Goal: Transaction & Acquisition: Purchase product/service

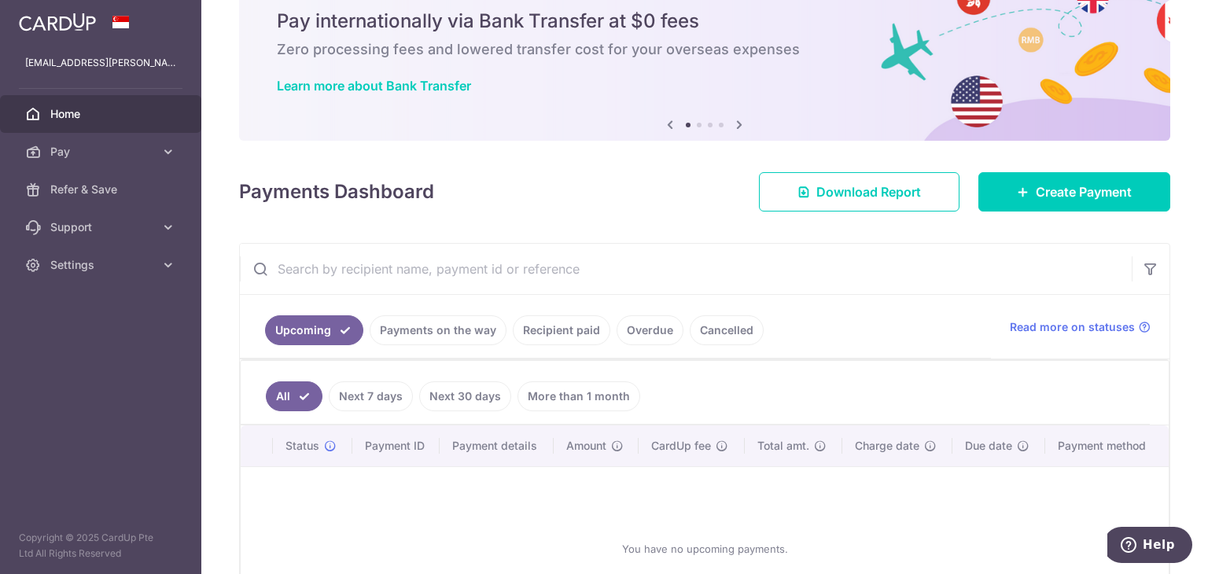
scroll to position [157, 0]
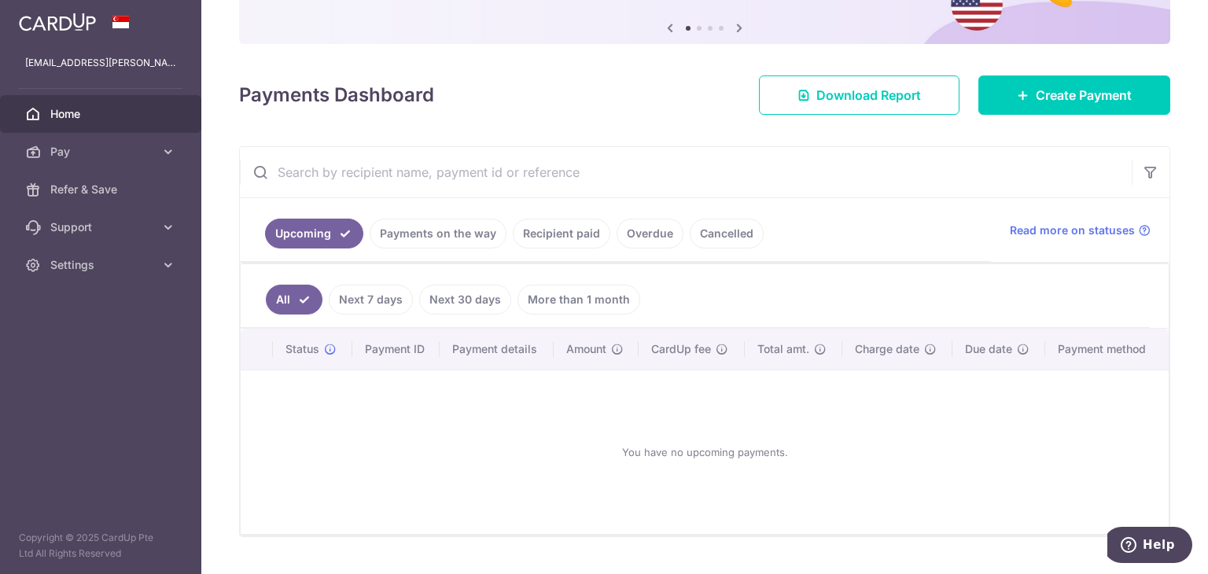
click at [444, 238] on link "Payments on the way" at bounding box center [438, 234] width 137 height 30
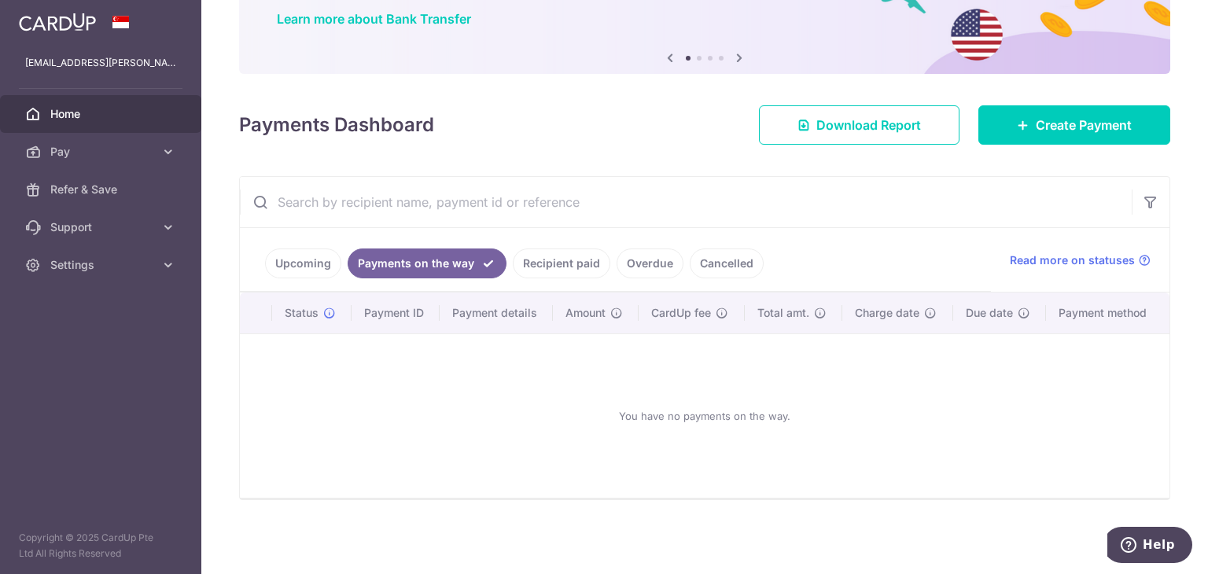
scroll to position [126, 0]
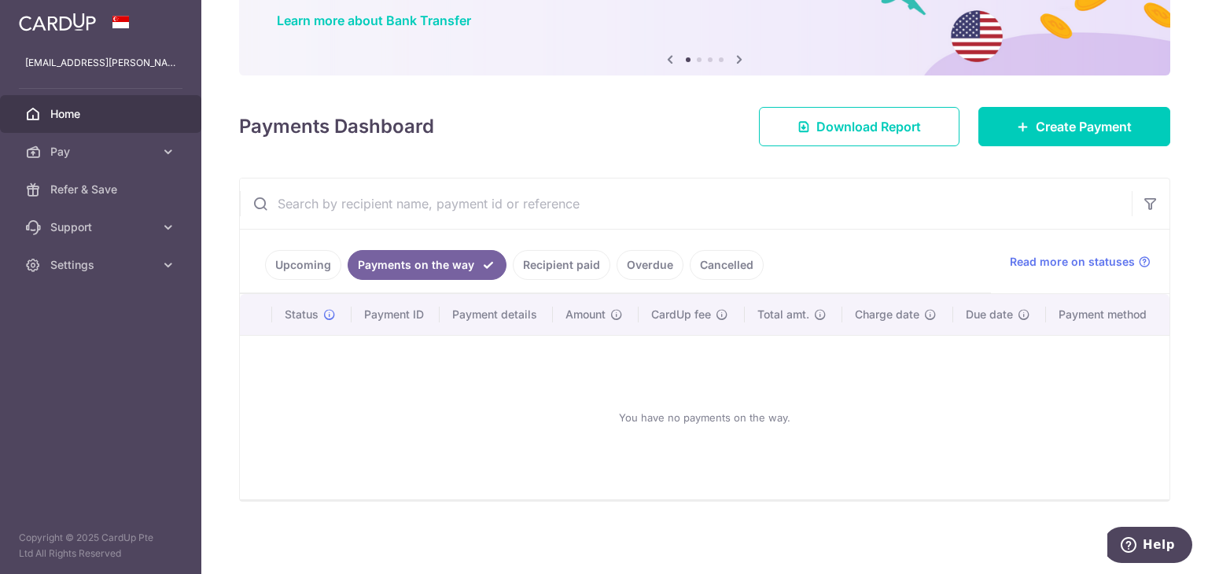
click at [565, 259] on link "Recipient paid" at bounding box center [562, 265] width 98 height 30
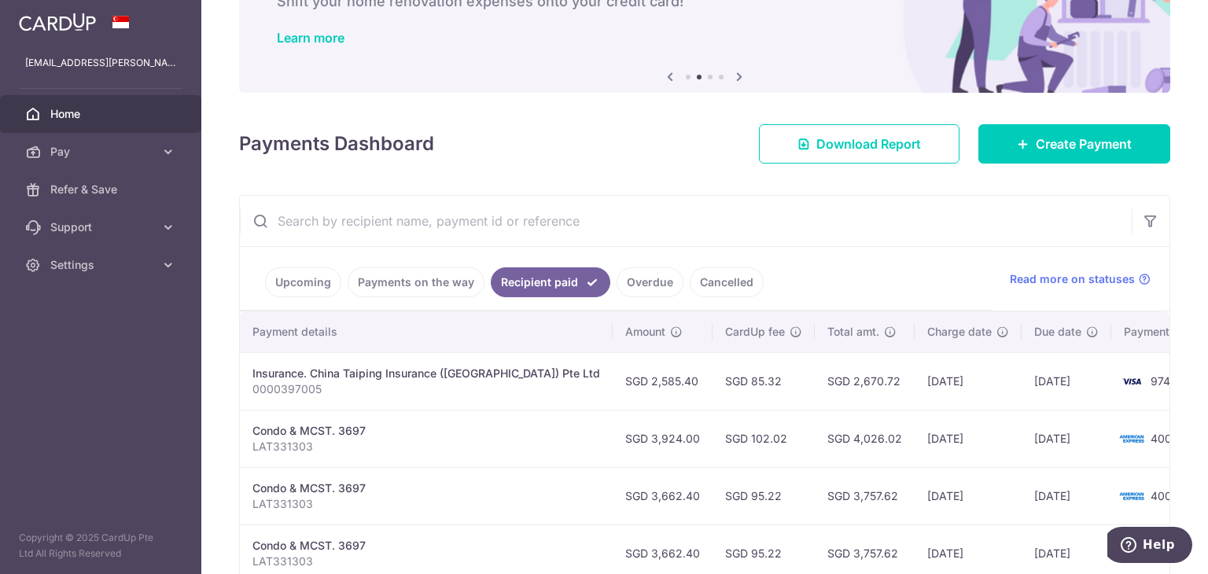
scroll to position [108, 0]
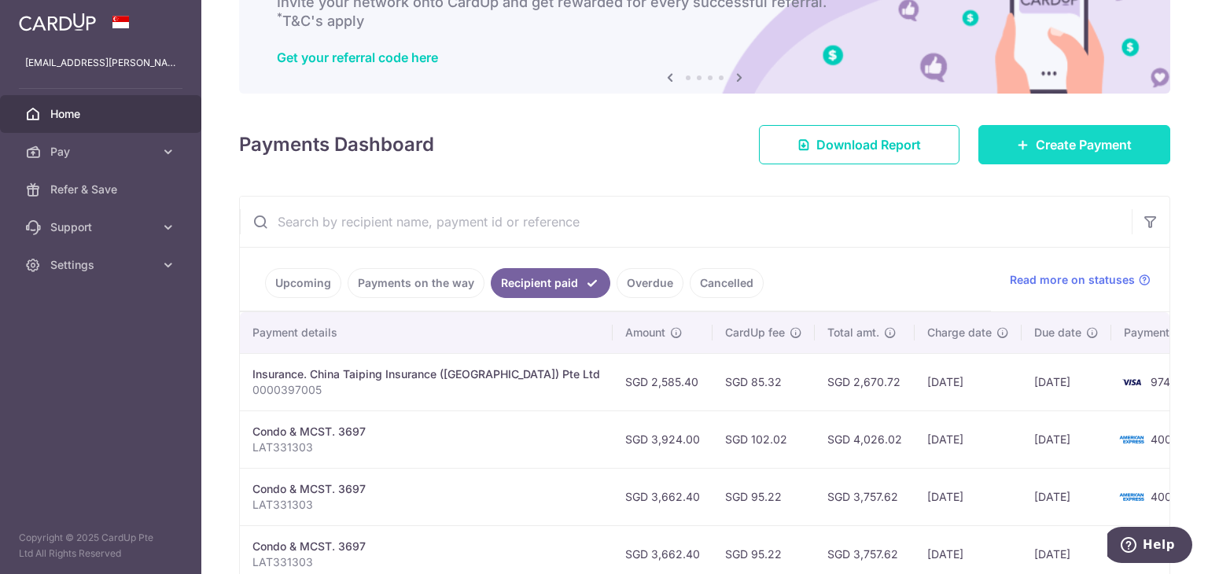
click at [1089, 136] on span "Create Payment" at bounding box center [1084, 144] width 96 height 19
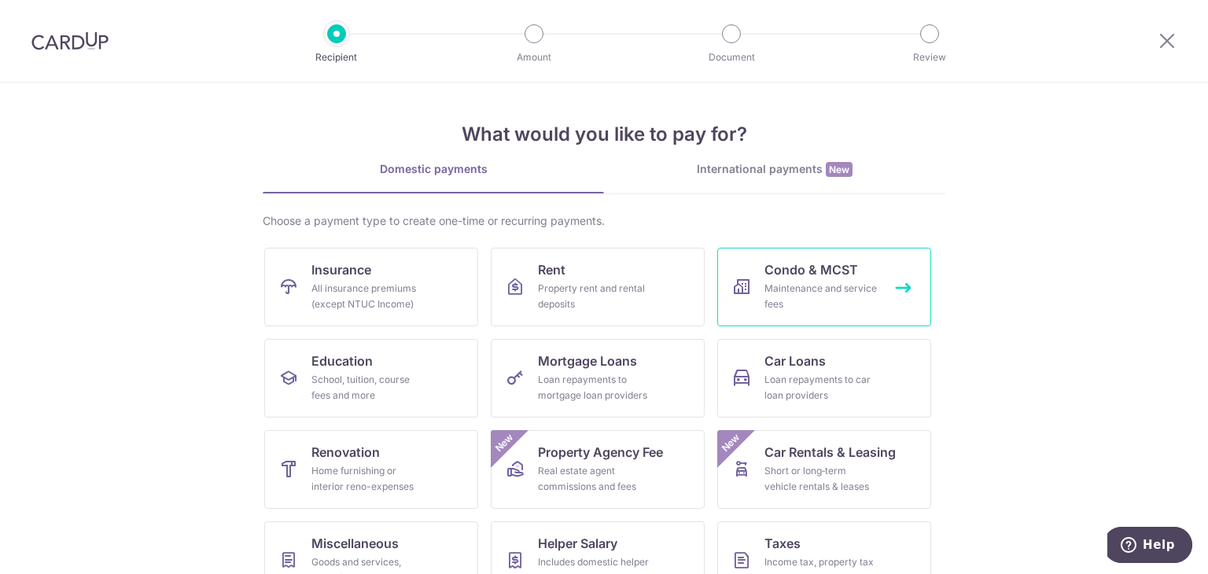
click at [849, 293] on div "Maintenance and service fees" at bounding box center [821, 296] width 113 height 31
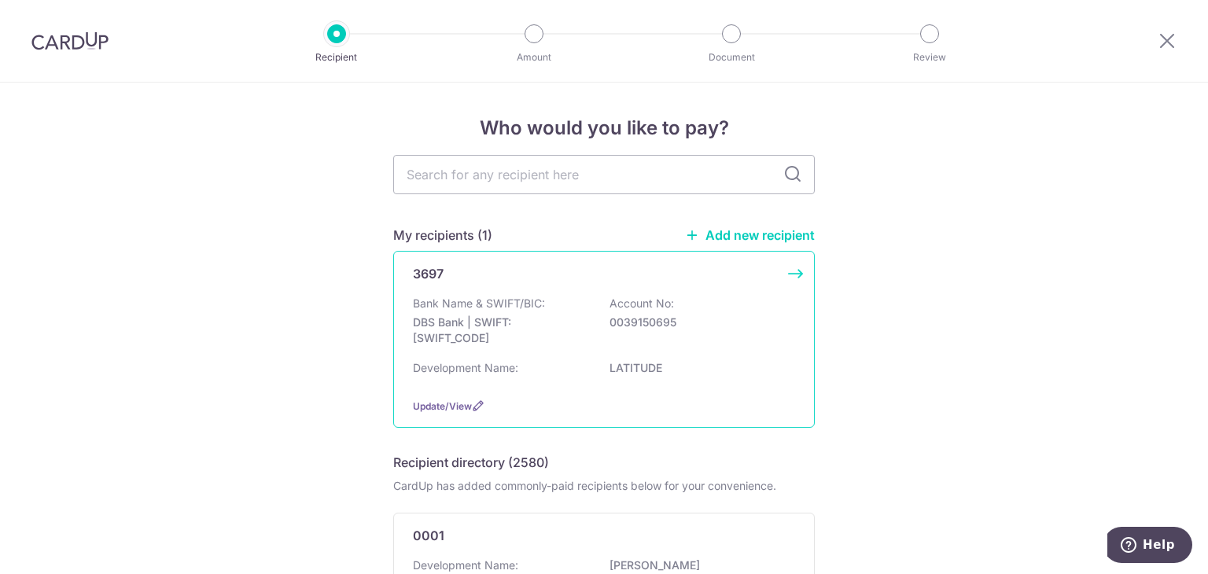
click at [579, 286] on div "3697 Bank Name & SWIFT/BIC: DBS Bank | SWIFT: DBSSSGSGXXX Account No: 003915069…" at bounding box center [604, 339] width 422 height 177
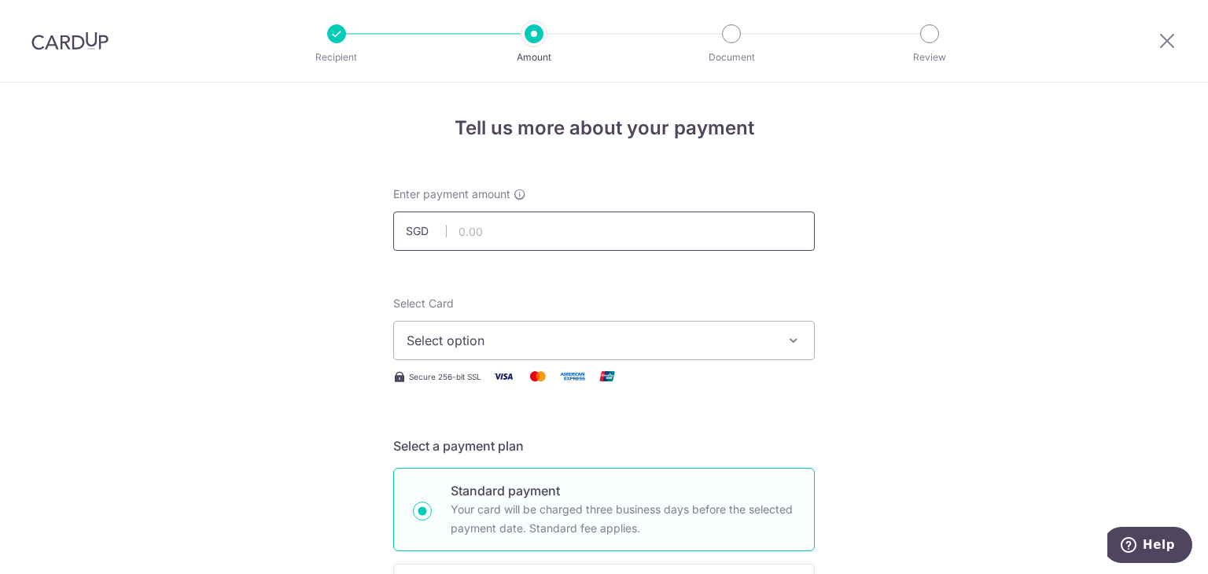
click at [494, 227] on input "text" at bounding box center [604, 231] width 422 height 39
type input "4,796.00"
click at [488, 324] on button "Select option" at bounding box center [604, 340] width 422 height 39
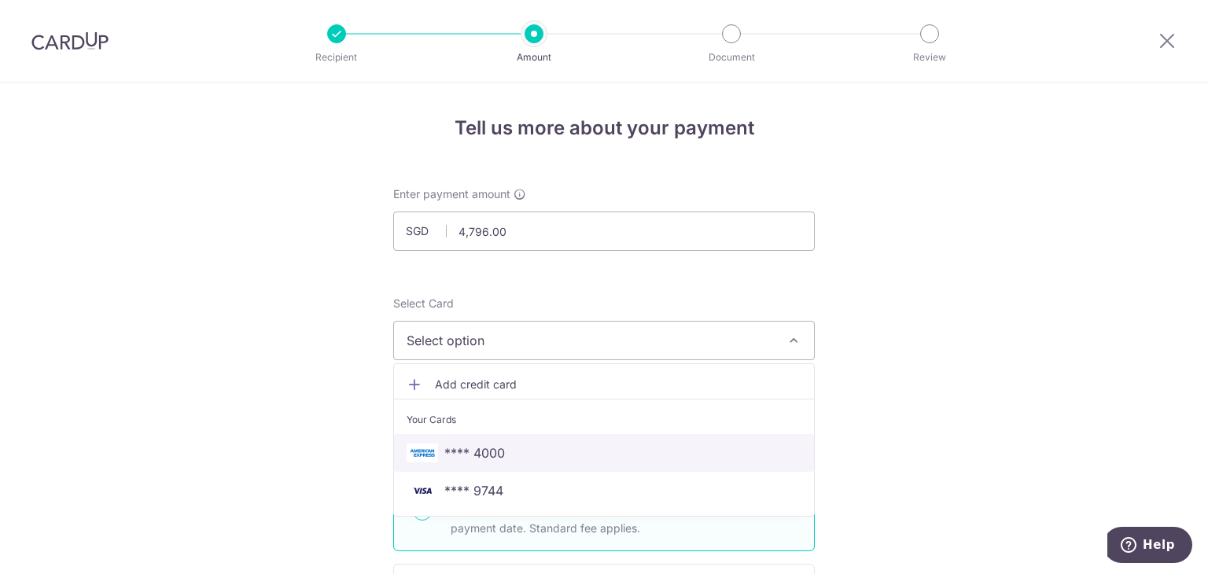
click at [567, 444] on span "**** 4000" at bounding box center [604, 453] width 395 height 19
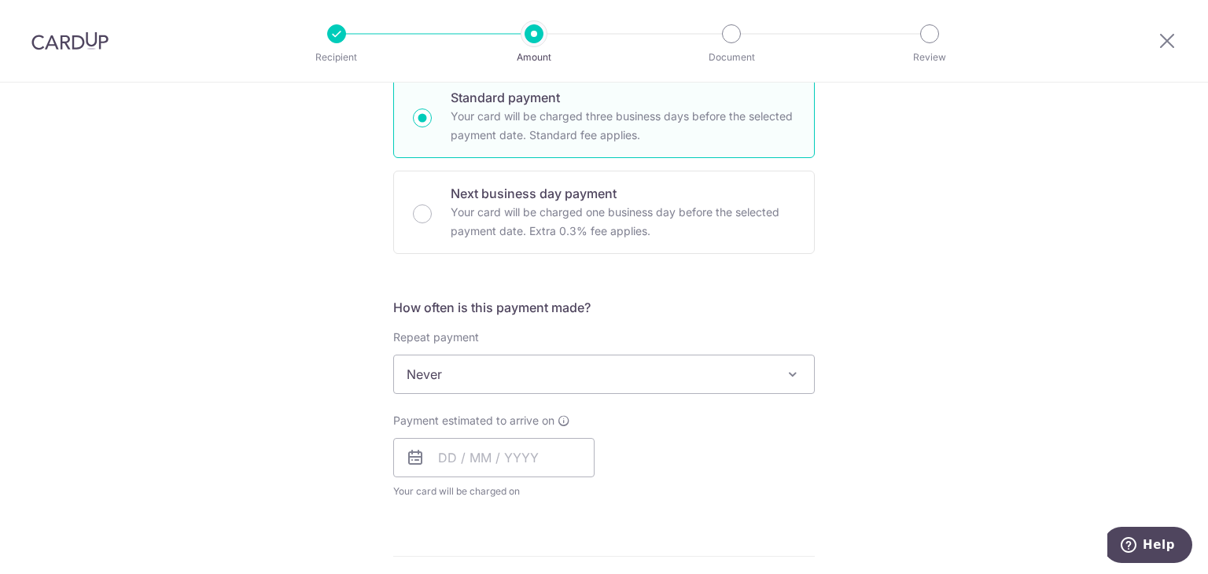
scroll to position [472, 0]
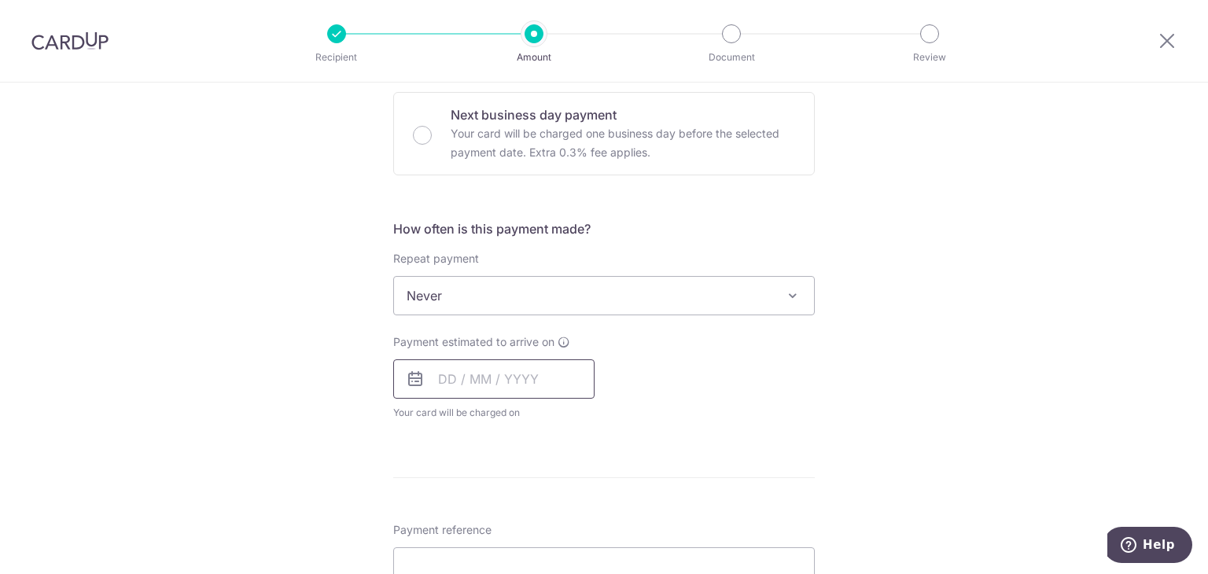
click at [528, 385] on input "text" at bounding box center [493, 378] width 201 height 39
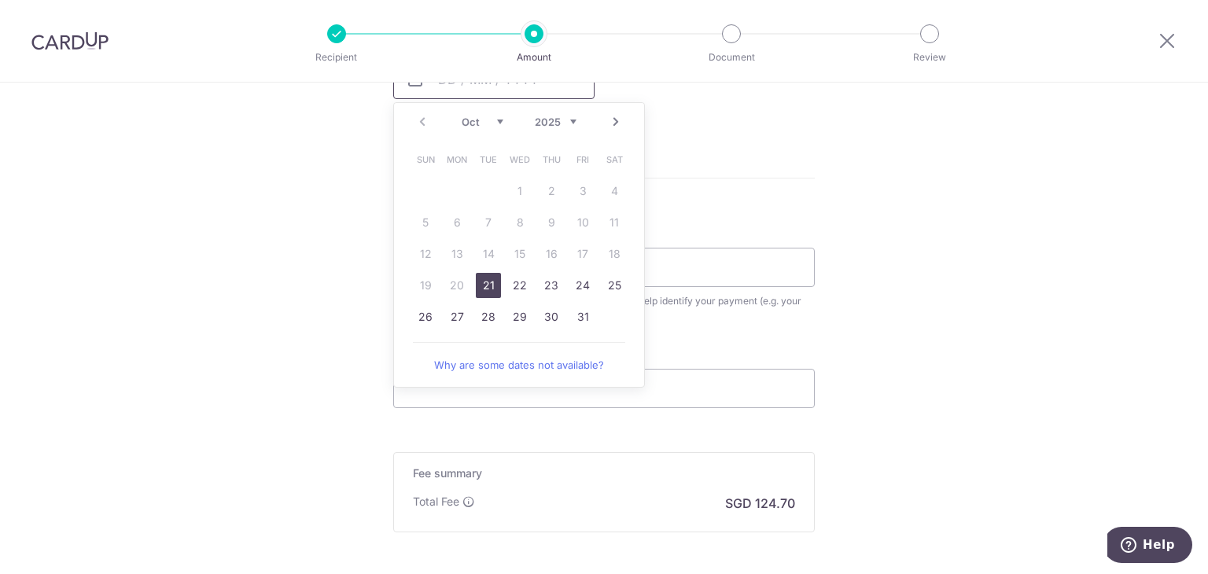
scroll to position [787, 0]
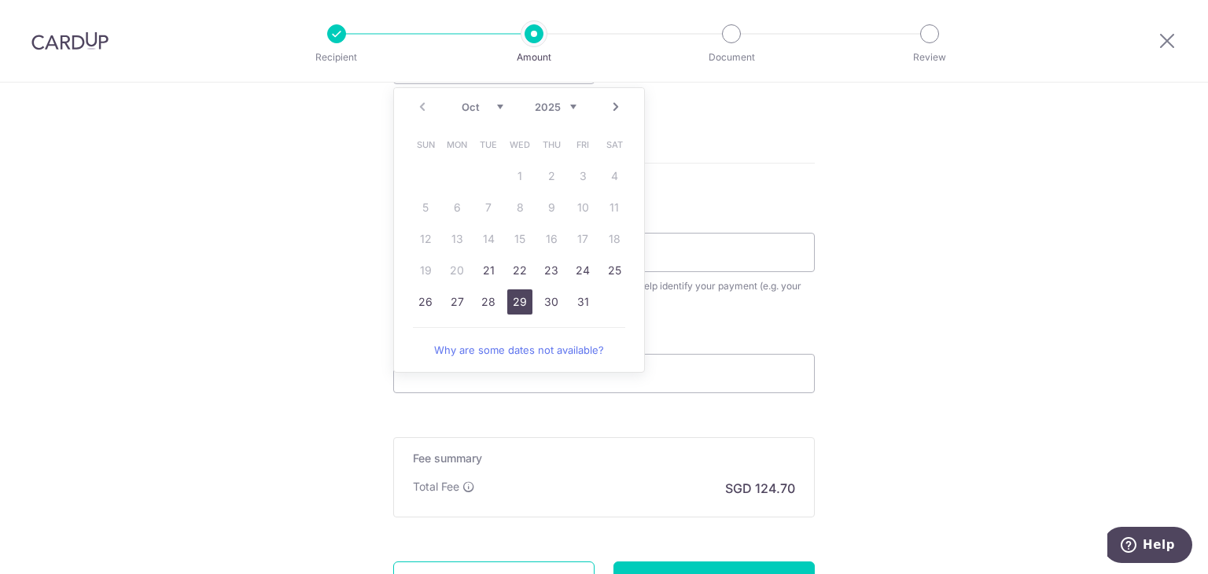
click at [516, 308] on link "29" at bounding box center [519, 301] width 25 height 25
type input "29/10/2025"
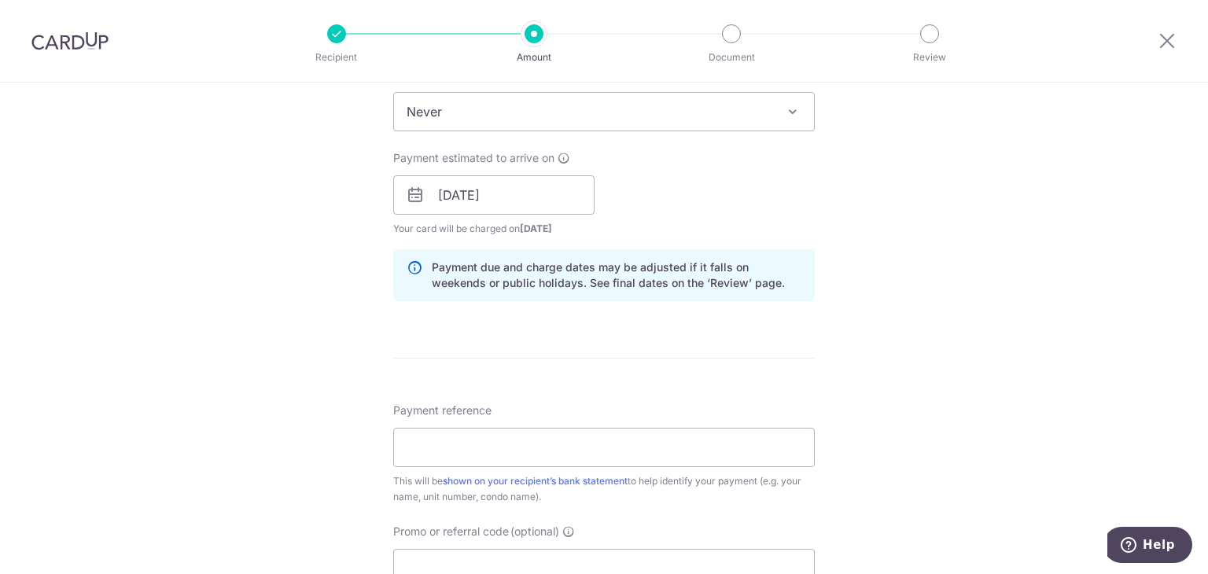
scroll to position [629, 0]
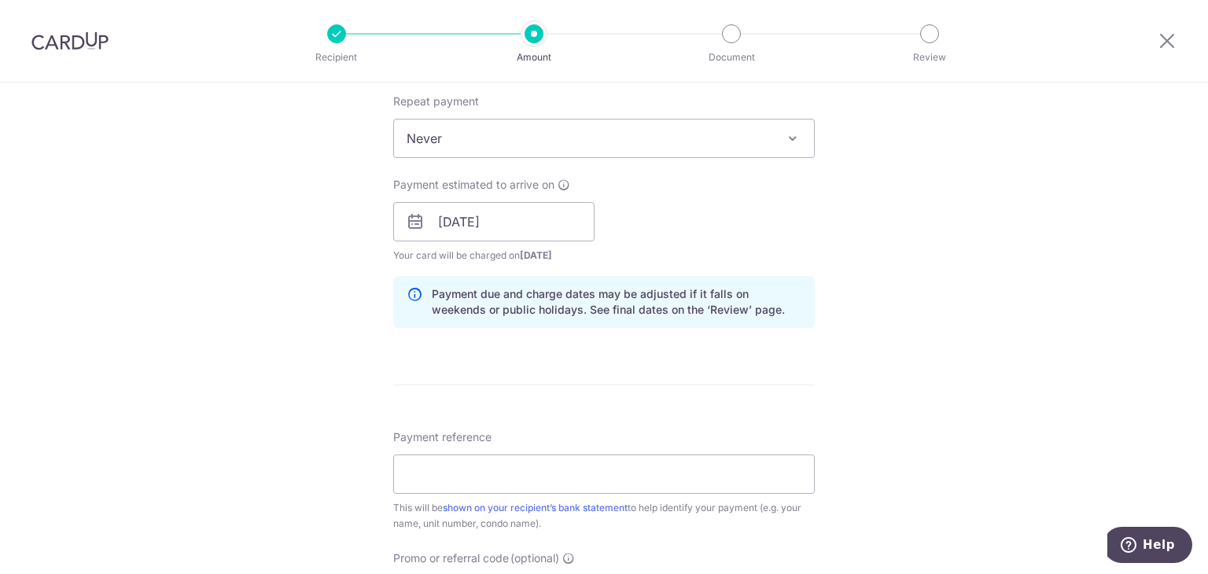
click at [223, 262] on div "Tell us more about your payment Enter payment amount SGD 4,796.00 4796.00 Selec…" at bounding box center [604, 197] width 1208 height 1488
click at [535, 483] on input "Payment reference" at bounding box center [604, 474] width 422 height 39
type input "LAT331303"
click at [235, 369] on div "Tell us more about your payment Enter payment amount SGD 4,796.00 4796.00 Selec…" at bounding box center [604, 197] width 1208 height 1488
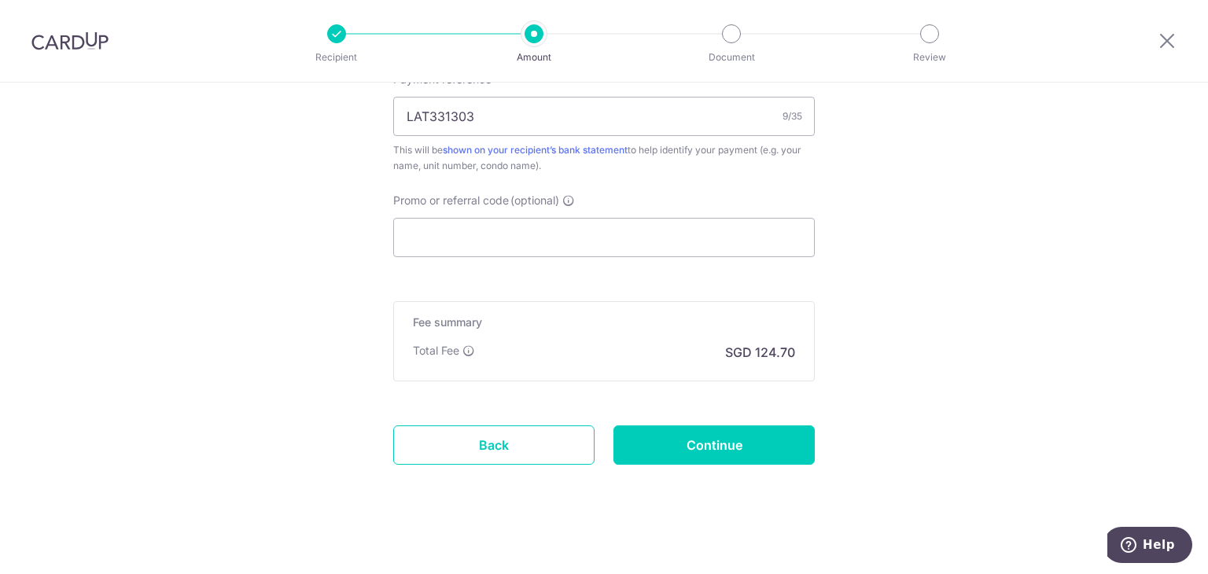
scroll to position [994, 0]
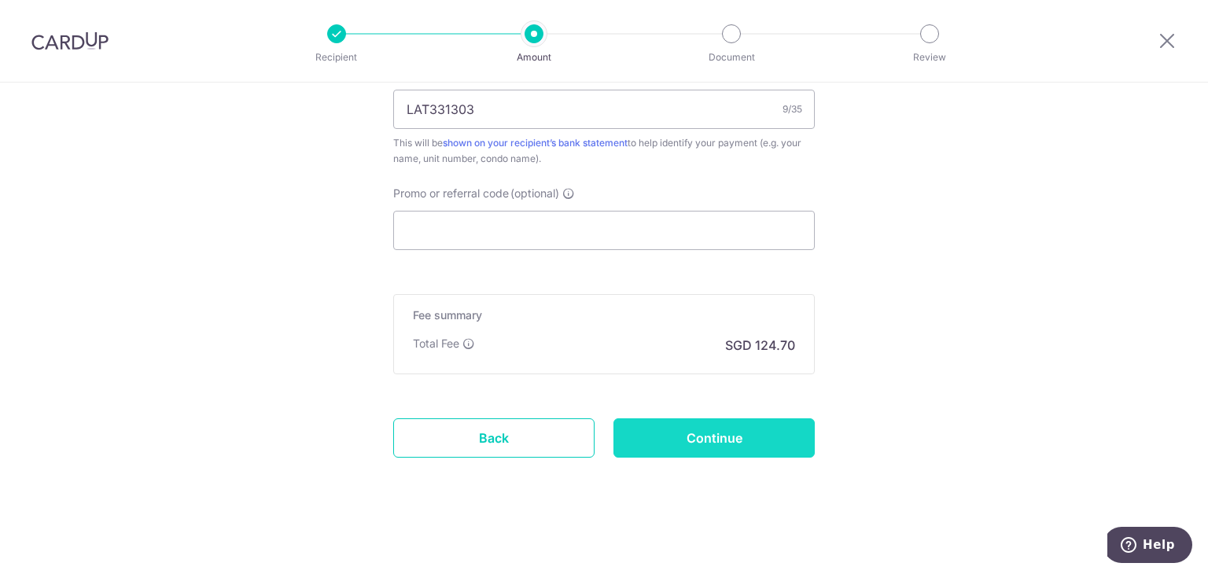
click at [727, 422] on input "Continue" at bounding box center [714, 437] width 201 height 39
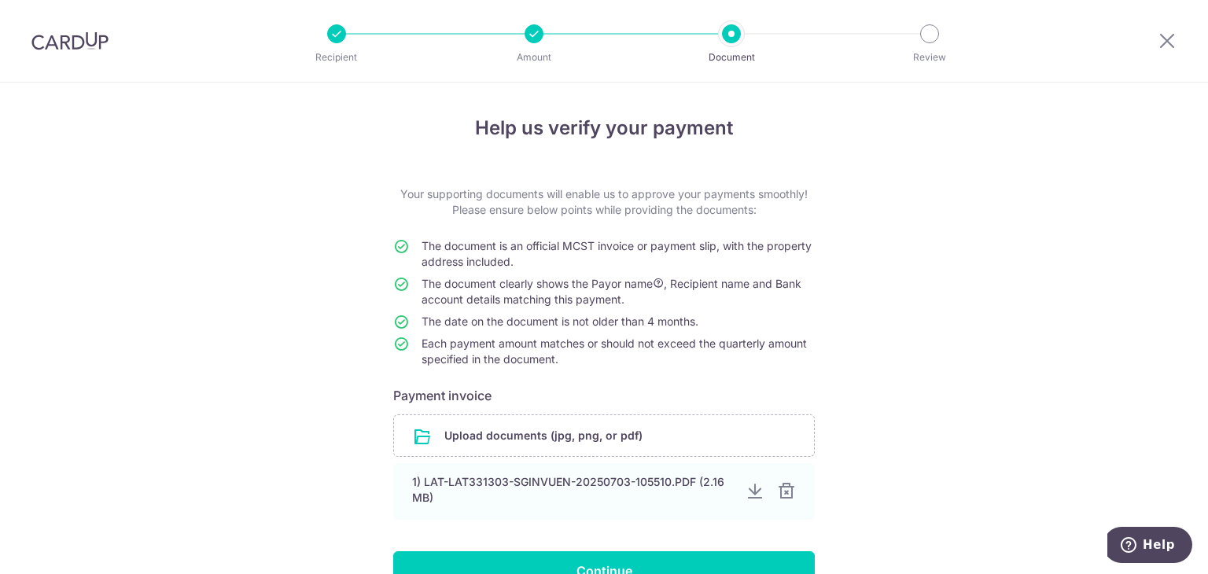
scroll to position [112, 0]
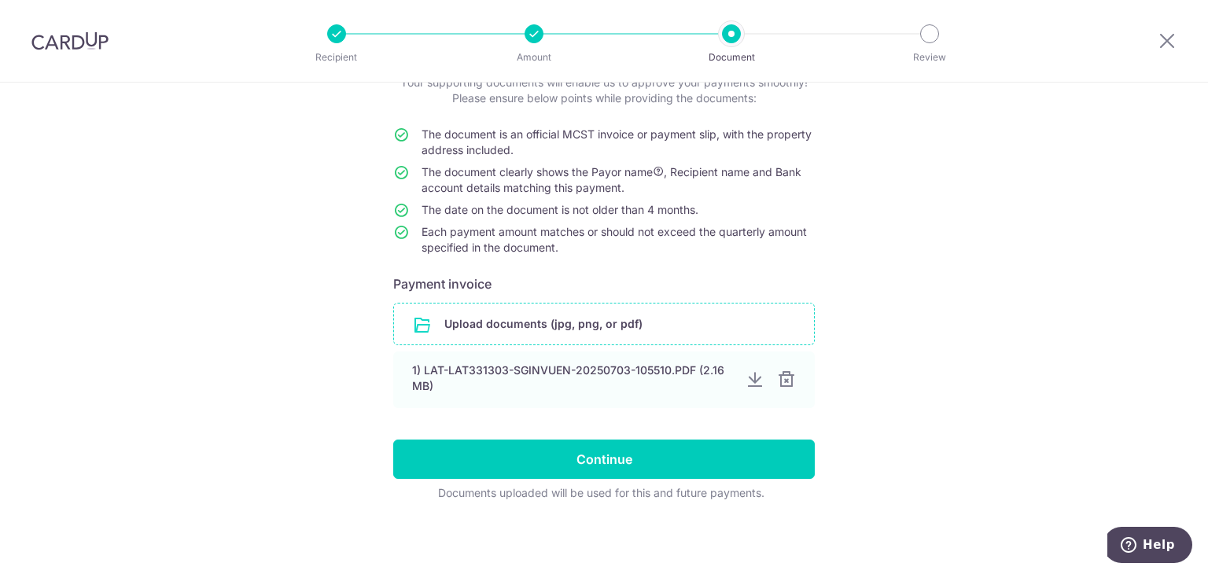
click at [782, 378] on div at bounding box center [786, 380] width 19 height 19
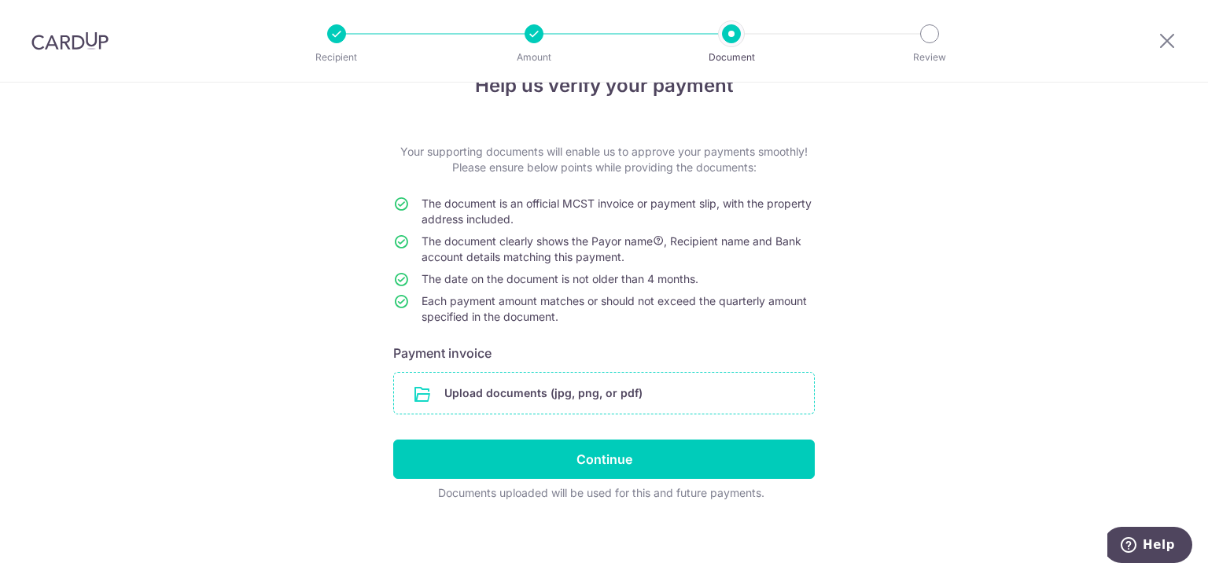
click at [485, 397] on input "file" at bounding box center [604, 393] width 420 height 41
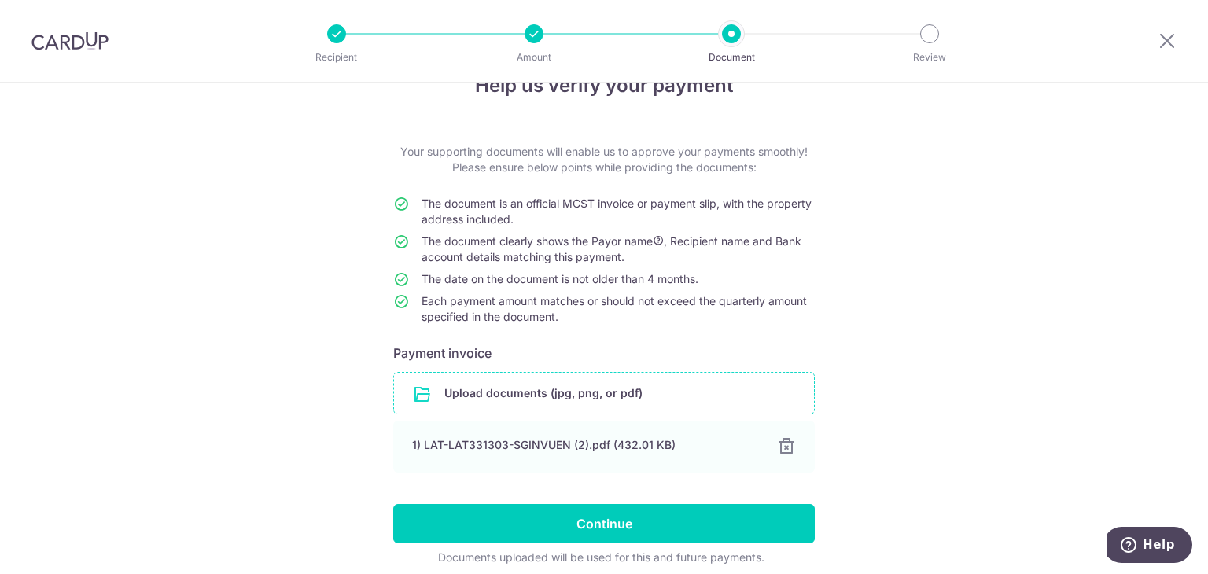
scroll to position [107, 0]
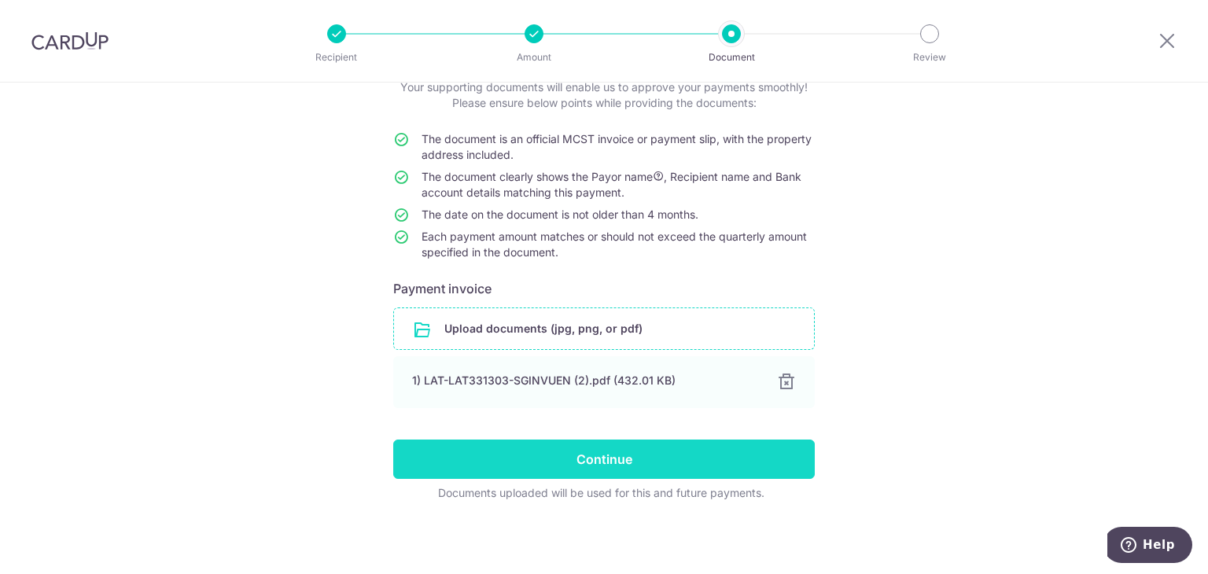
click at [604, 449] on input "Continue" at bounding box center [604, 459] width 422 height 39
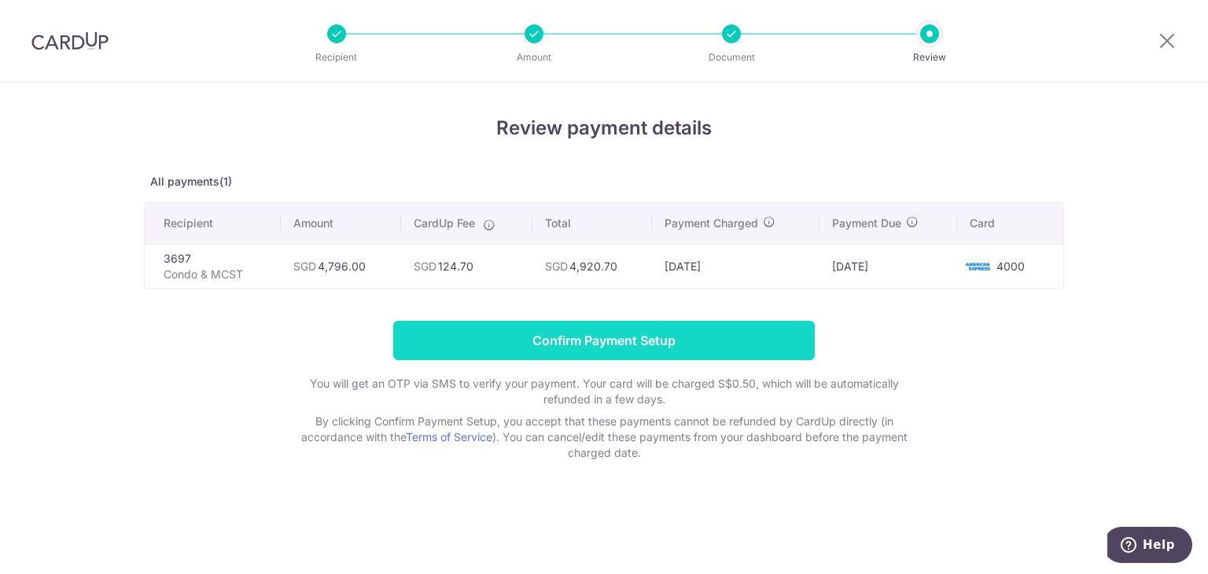
click at [525, 348] on input "Confirm Payment Setup" at bounding box center [604, 340] width 422 height 39
